Goal: Task Accomplishment & Management: Manage account settings

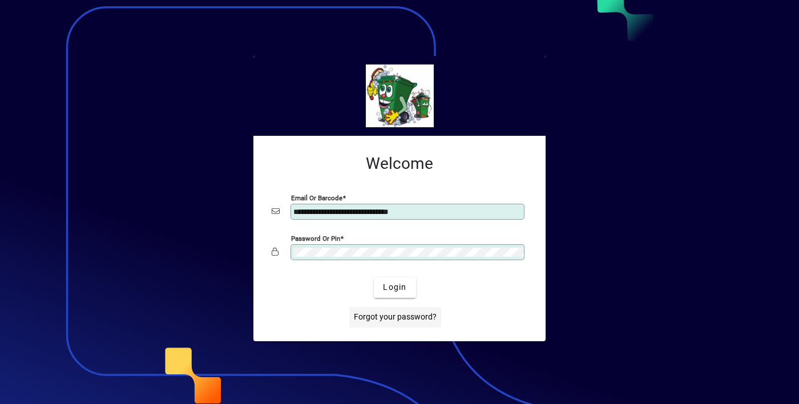
click at [396, 306] on span at bounding box center [395, 317] width 92 height 27
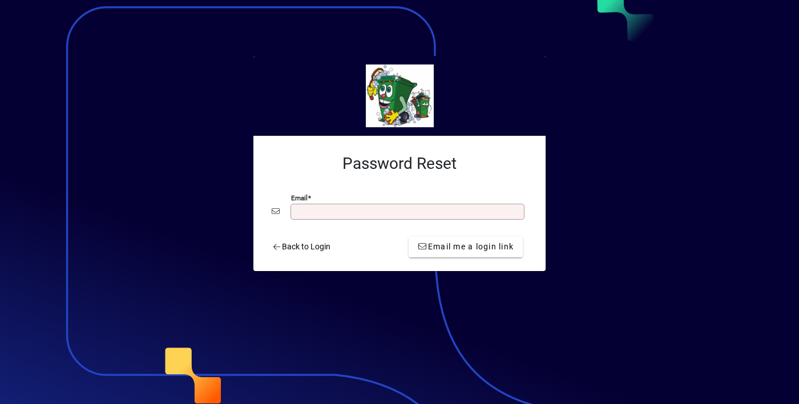
type input "**********"
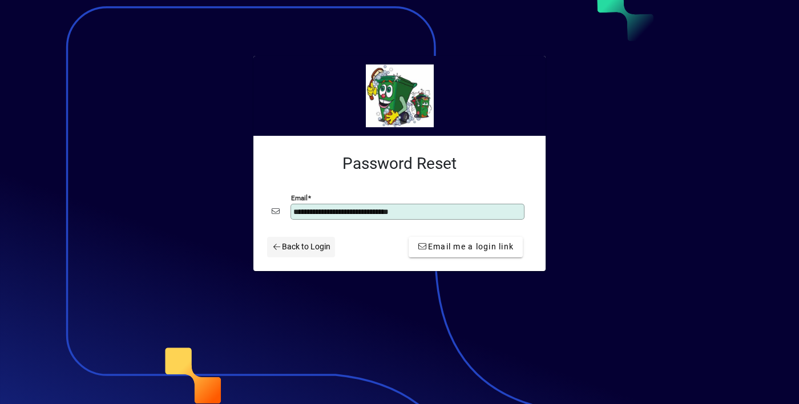
click at [297, 245] on span "Back to Login" at bounding box center [301, 247] width 59 height 12
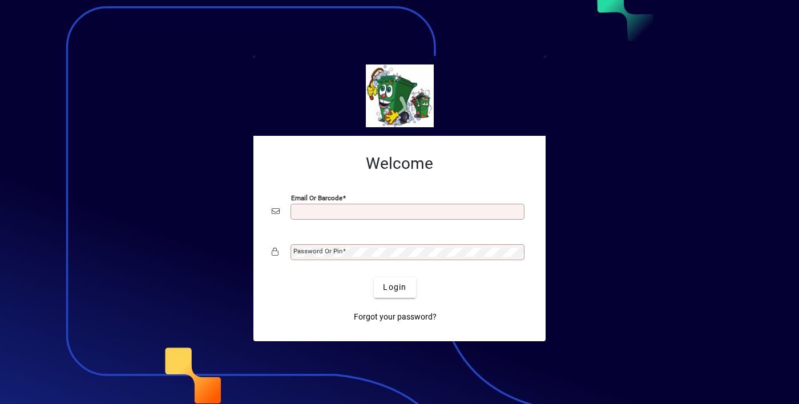
type input "**********"
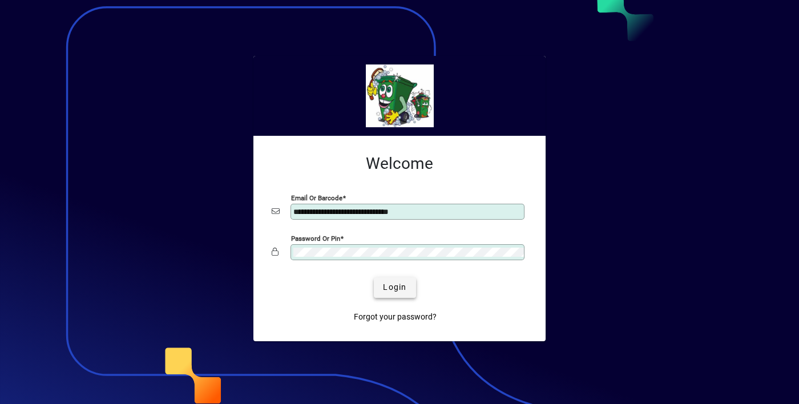
click at [398, 281] on span "submit" at bounding box center [395, 287] width 42 height 27
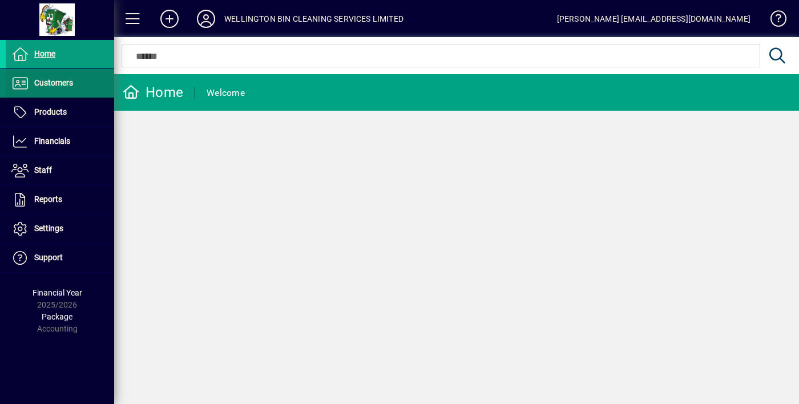
click at [77, 87] on span at bounding box center [60, 83] width 108 height 27
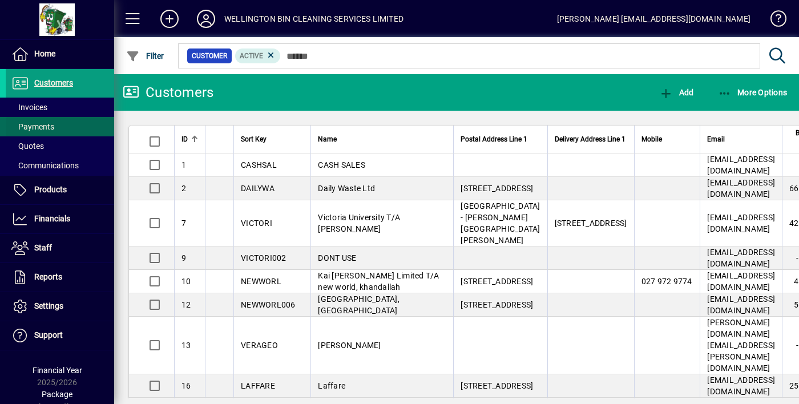
click at [70, 114] on span at bounding box center [60, 126] width 108 height 27
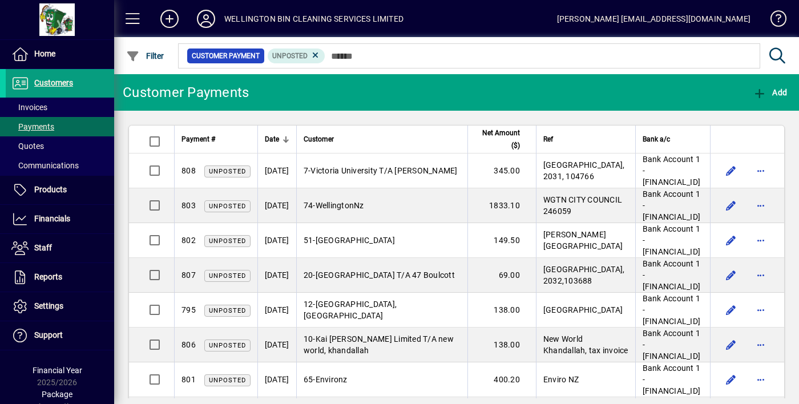
click at [274, 139] on span "Date" at bounding box center [272, 139] width 14 height 13
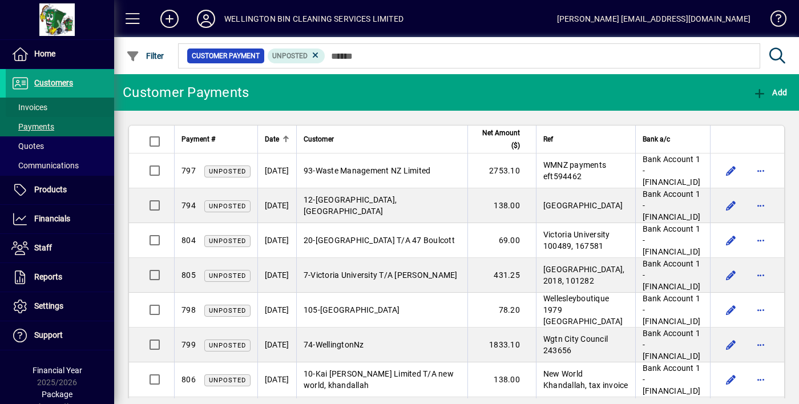
click at [76, 109] on span at bounding box center [60, 107] width 108 height 27
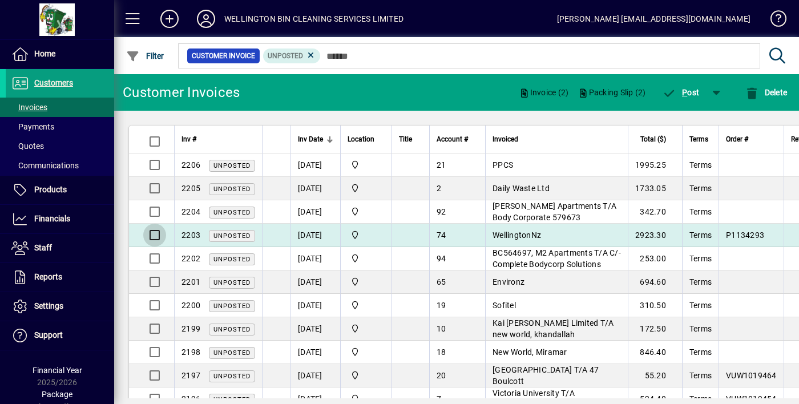
click at [152, 221] on div at bounding box center [152, 234] width 27 height 27
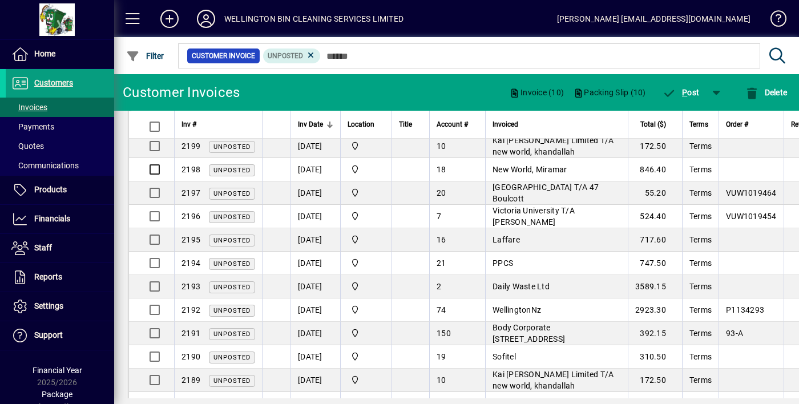
scroll to position [180, 0]
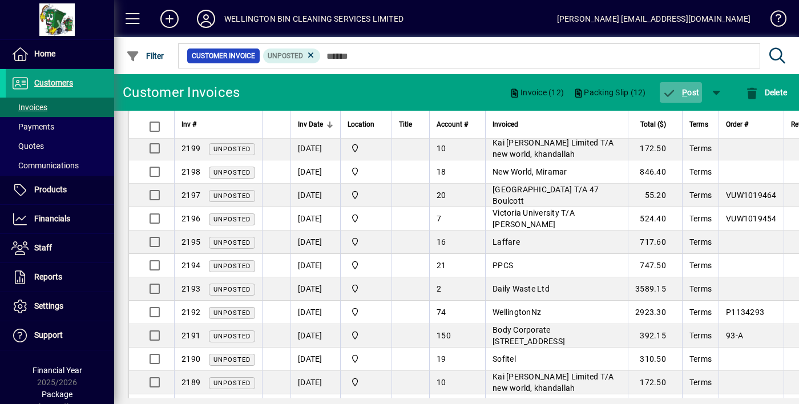
click at [690, 92] on span "P ost" at bounding box center [680, 92] width 37 height 9
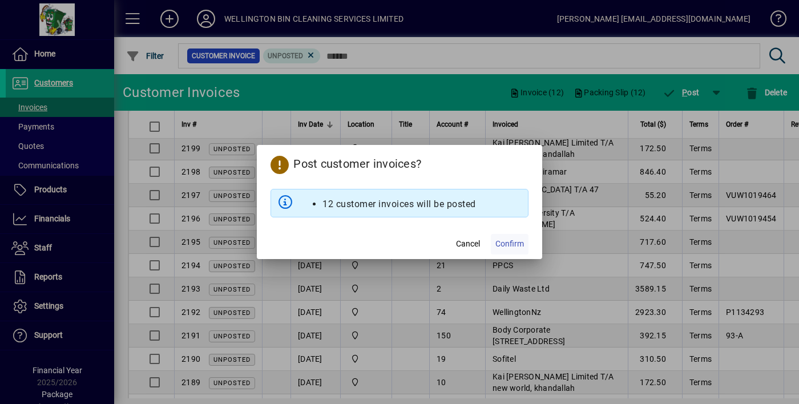
click at [514, 245] on span "Confirm" at bounding box center [509, 244] width 29 height 12
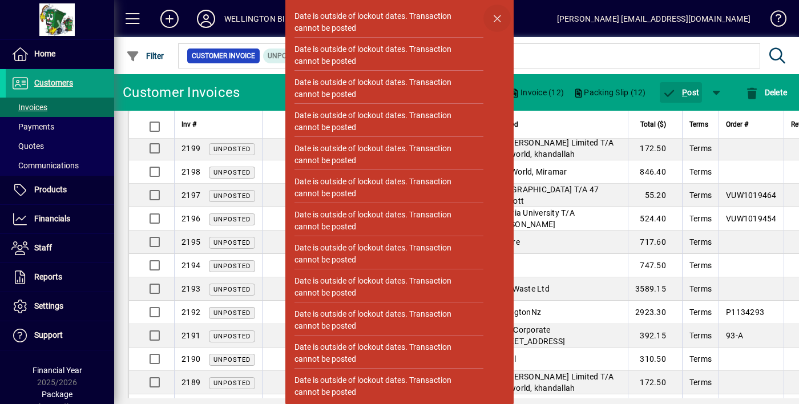
click at [491, 22] on span "button" at bounding box center [496, 18] width 27 height 27
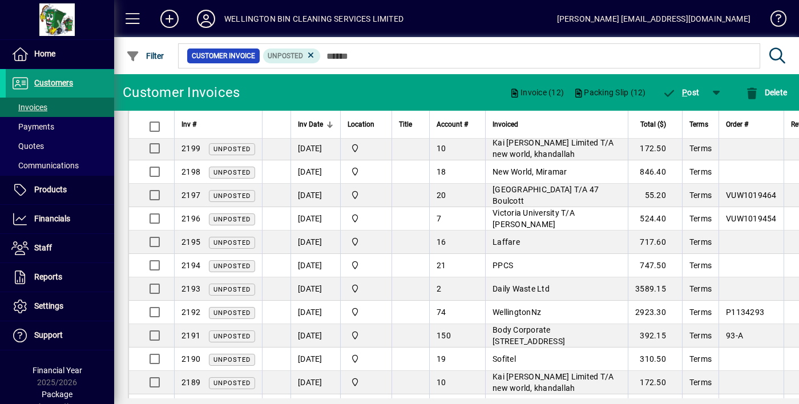
click at [80, 93] on span at bounding box center [60, 83] width 108 height 27
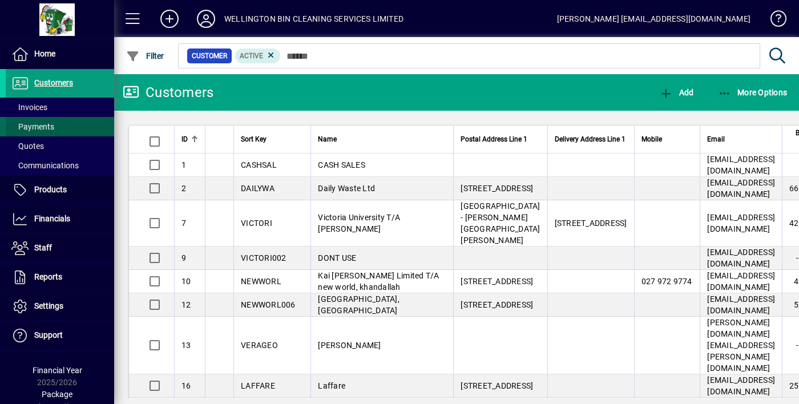
click at [63, 115] on span at bounding box center [60, 126] width 108 height 27
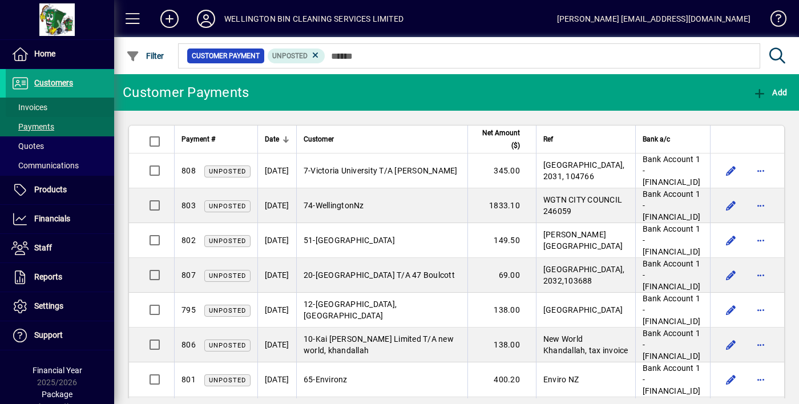
click at [43, 109] on span "Invoices" at bounding box center [29, 107] width 36 height 9
